Goal: Information Seeking & Learning: Learn about a topic

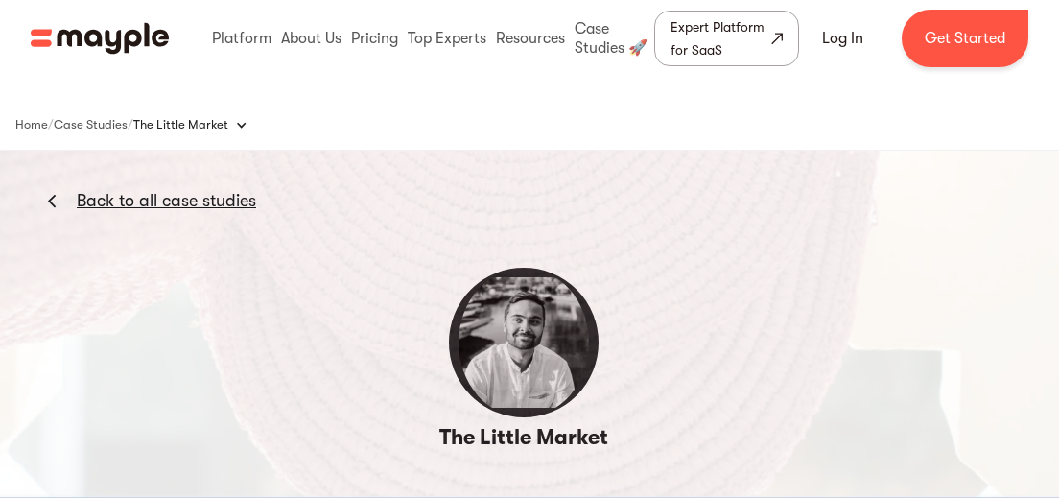
scroll to position [66, 0]
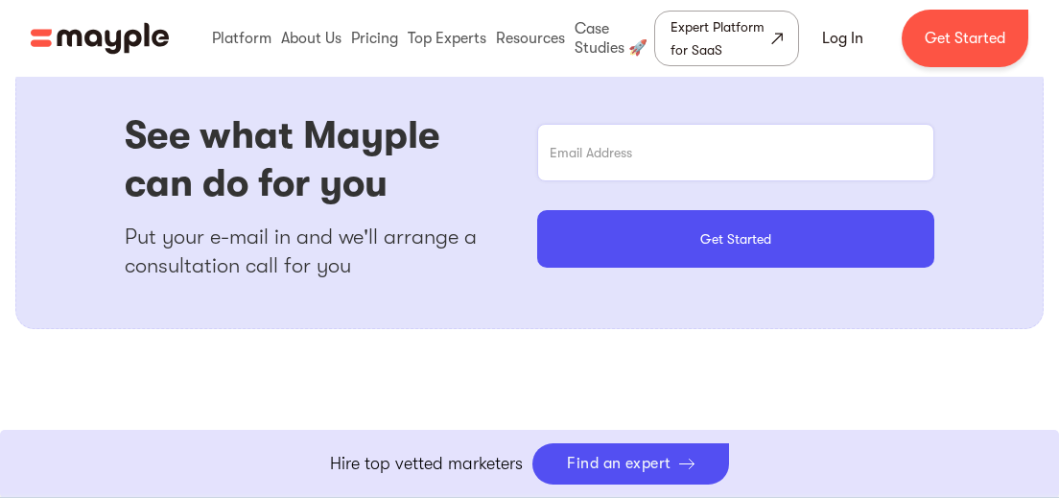
scroll to position [1772, 0]
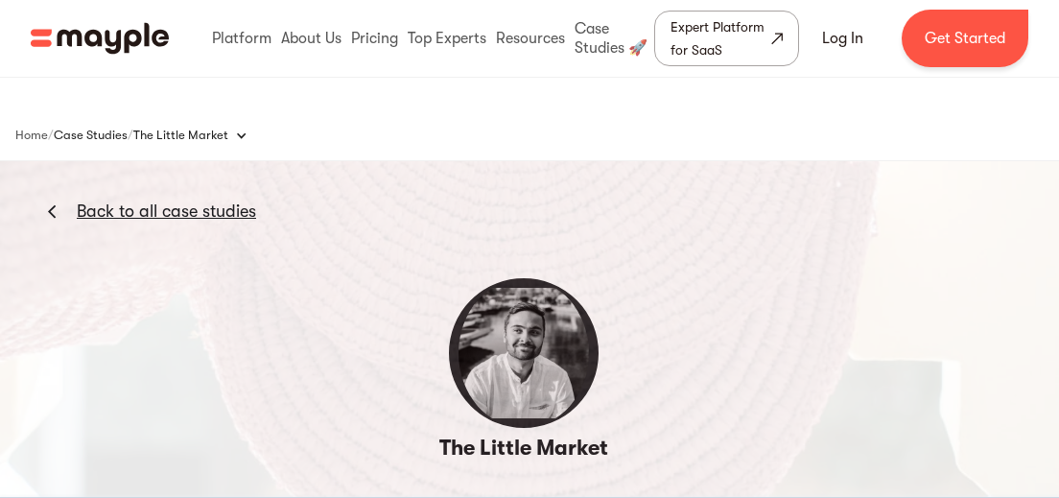
click at [120, 139] on div "Case Studies" at bounding box center [91, 135] width 74 height 23
click at [102, 130] on div "Case Studies" at bounding box center [91, 135] width 74 height 23
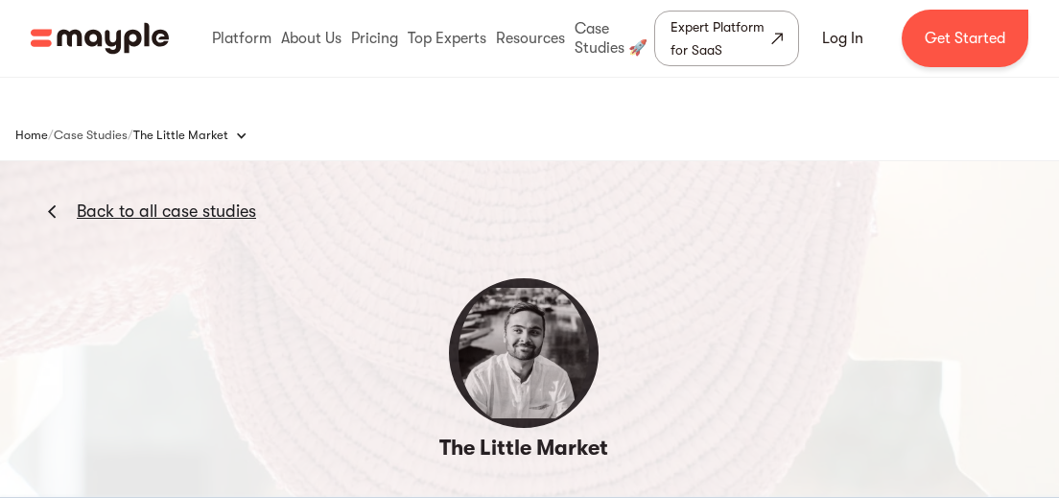
click at [25, 130] on div "Home" at bounding box center [31, 135] width 33 height 23
click at [118, 138] on div "Case Studies" at bounding box center [91, 135] width 74 height 23
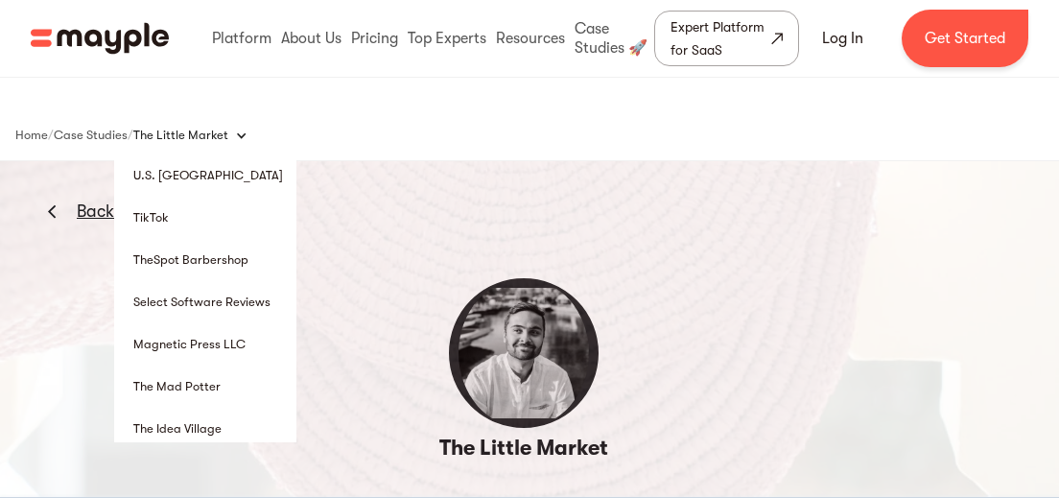
click at [212, 137] on div "The Little Market" at bounding box center [180, 135] width 95 height 19
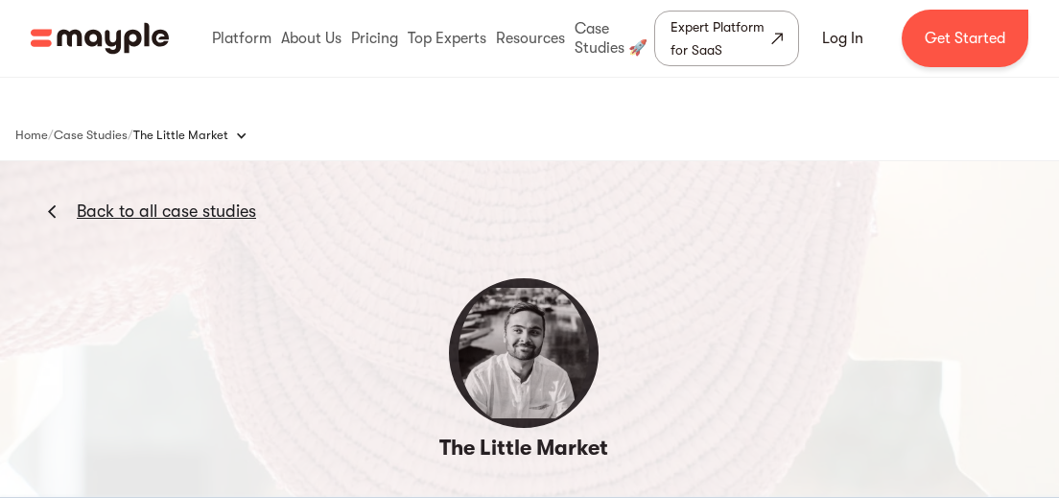
click at [180, 212] on link "Back to all case studies" at bounding box center [166, 211] width 179 height 23
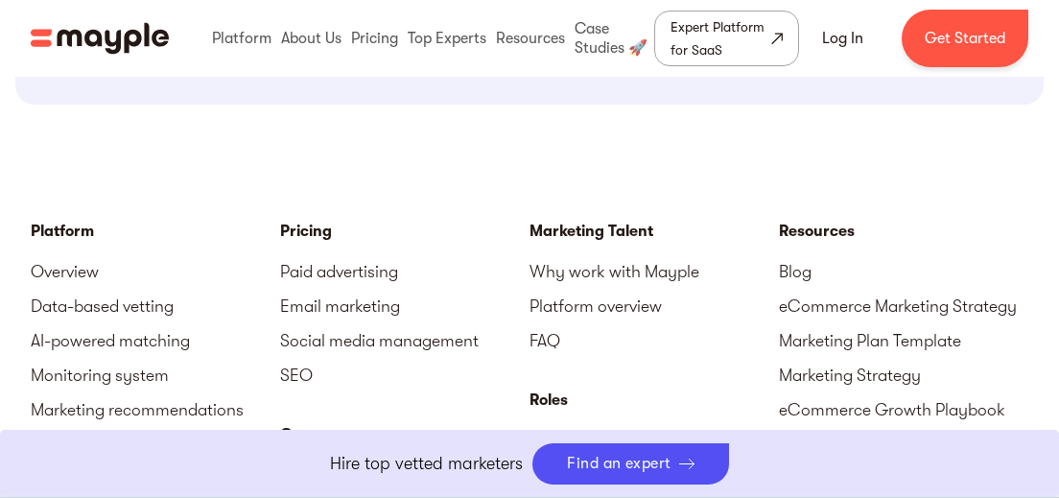
scroll to position [2258, 0]
